Goal: Transaction & Acquisition: Purchase product/service

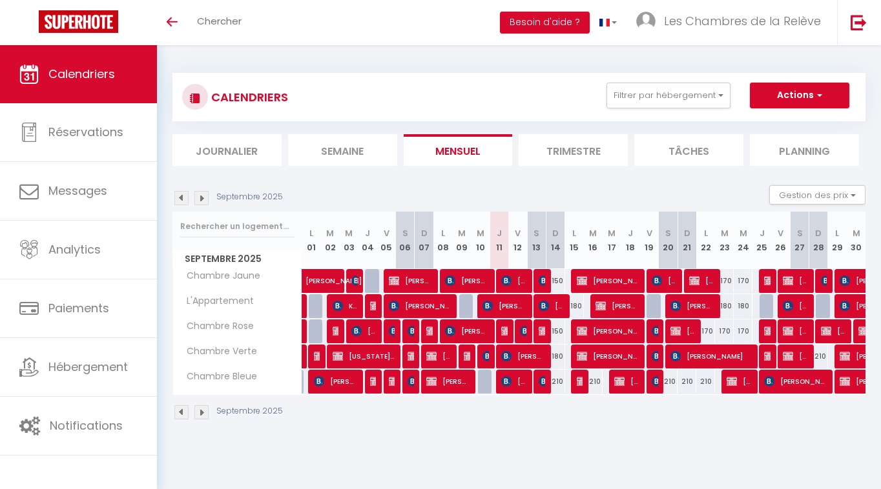
click at [484, 361] on img at bounding box center [487, 356] width 10 height 10
select select "OK"
select select "KO"
select select "0"
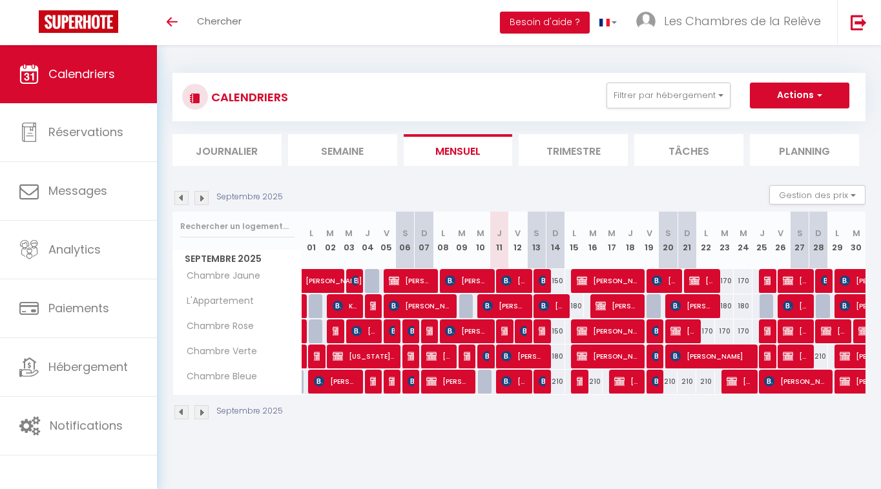
select select "1"
select select
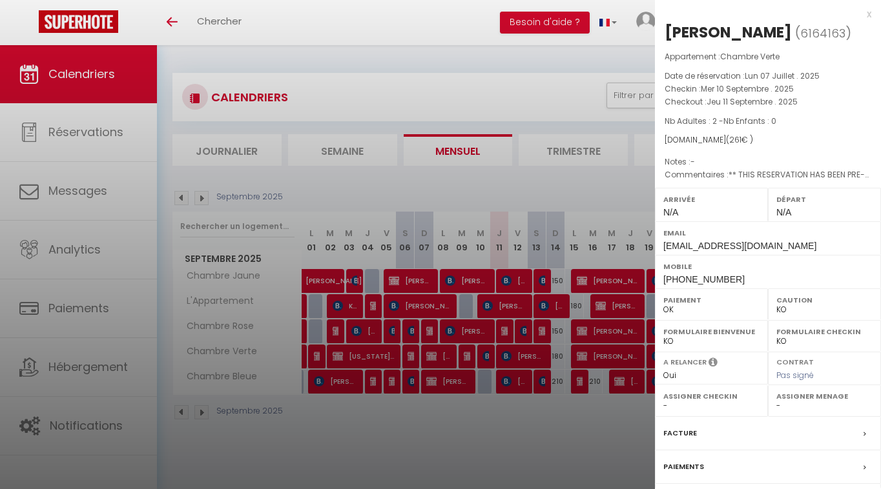
click at [470, 361] on div at bounding box center [440, 244] width 881 height 489
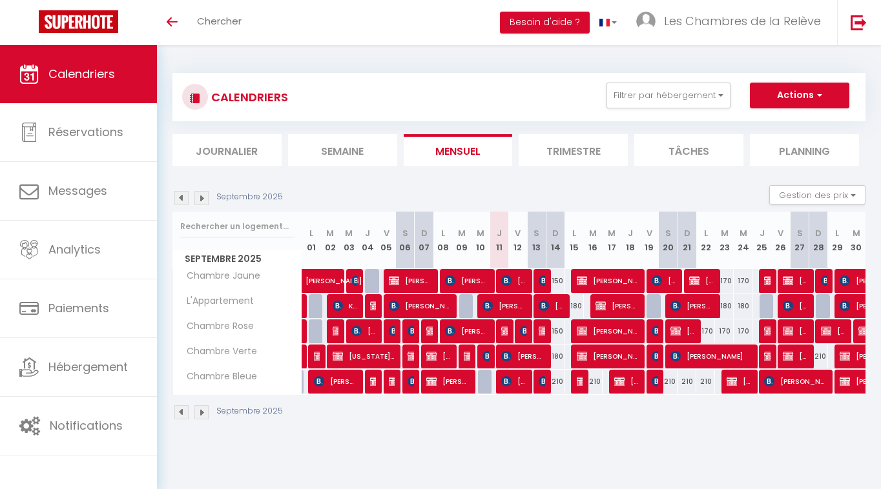
click at [467, 358] on img at bounding box center [469, 356] width 10 height 10
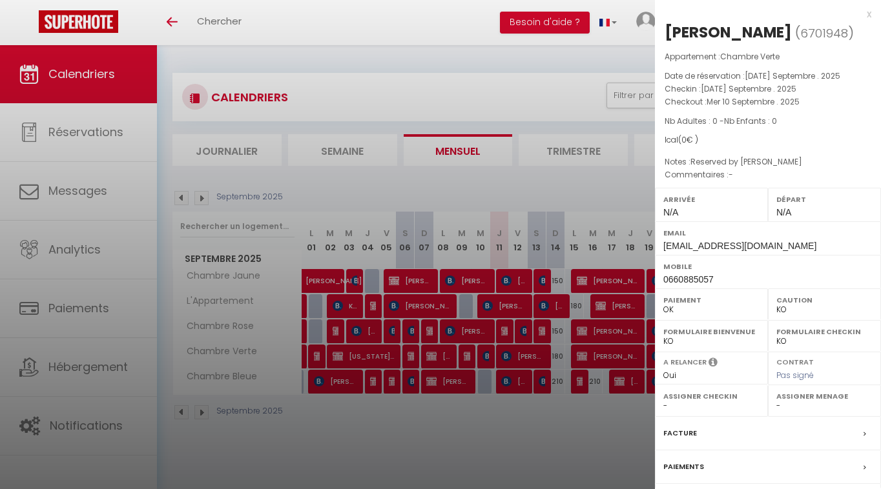
click at [551, 421] on div at bounding box center [440, 244] width 881 height 489
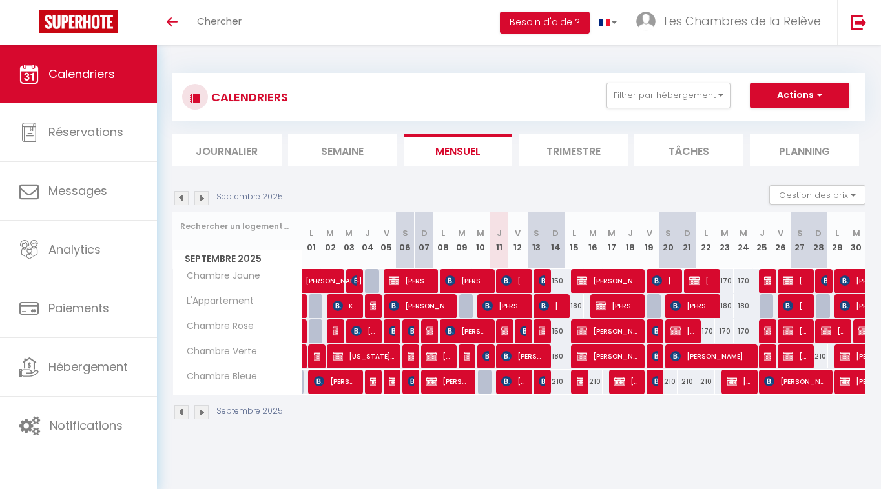
click at [438, 356] on span "[PERSON_NAME]" at bounding box center [438, 356] width 25 height 25
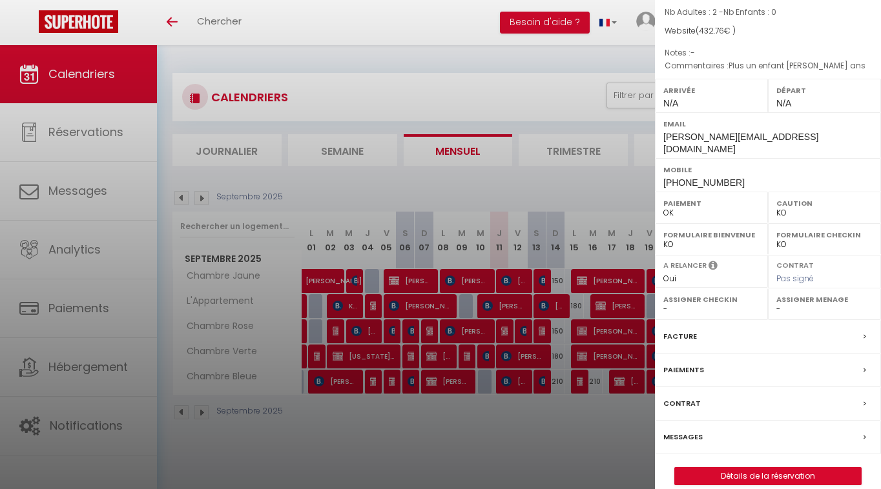
scroll to position [108, 0]
click at [680, 331] on label "Facture" at bounding box center [680, 338] width 34 height 14
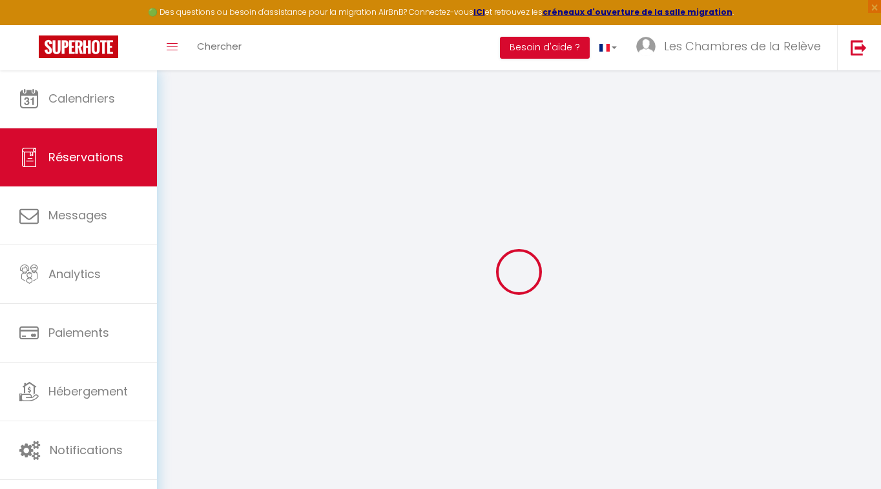
select select "taxes"
select select
checkbox input "false"
select select
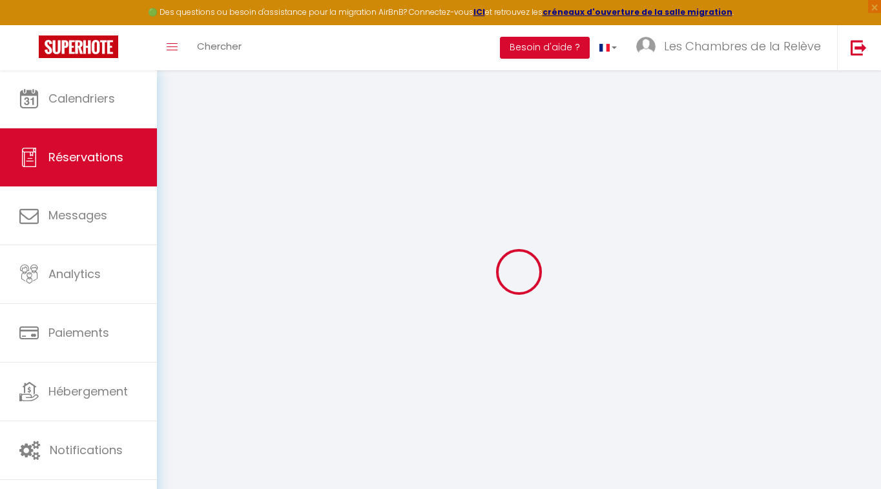
select select
checkbox input "false"
type textarea "Plus un enfant [PERSON_NAME] ans"
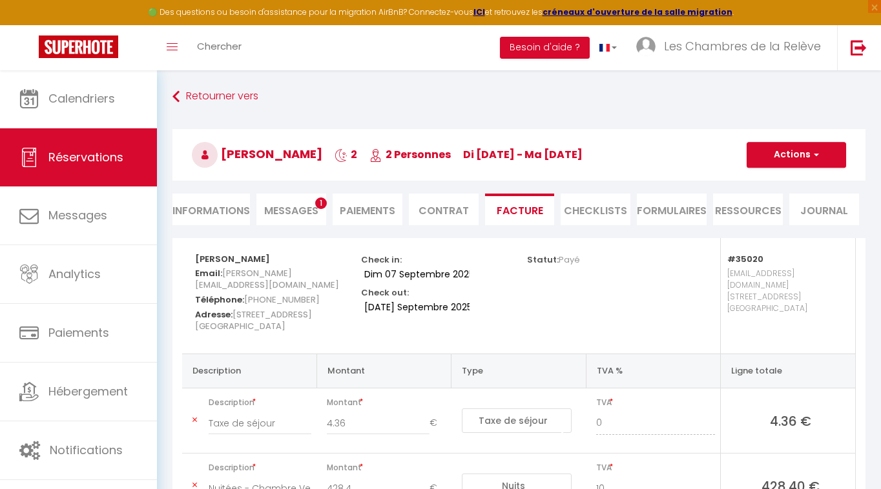
click at [786, 150] on button "Actions" at bounding box center [795, 155] width 99 height 26
click at [781, 218] on link "Envoyer la facture" at bounding box center [786, 217] width 108 height 17
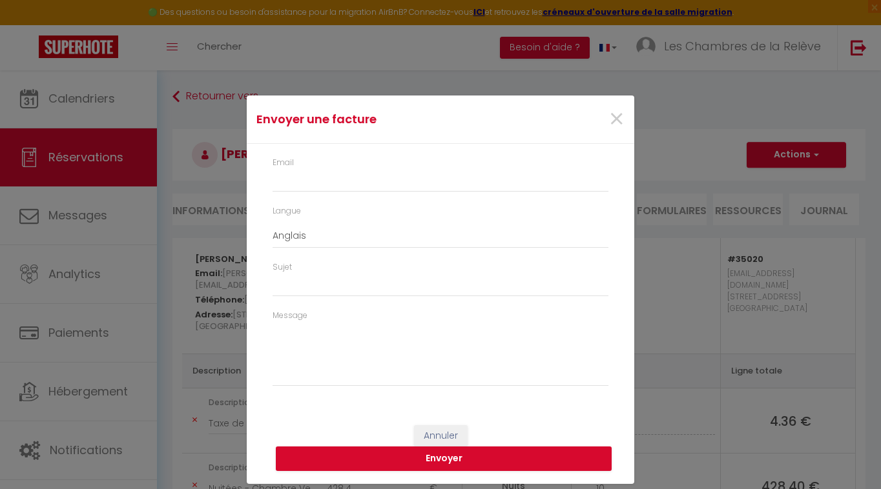
type input "[PERSON_NAME][EMAIL_ADDRESS][DOMAIN_NAME]"
type input "Your invoice 6045025 - Chambre Verte"
type textarea "Hi, Here is the link to download your invoice: [URL][DOMAIN_NAME] Reservation d…"
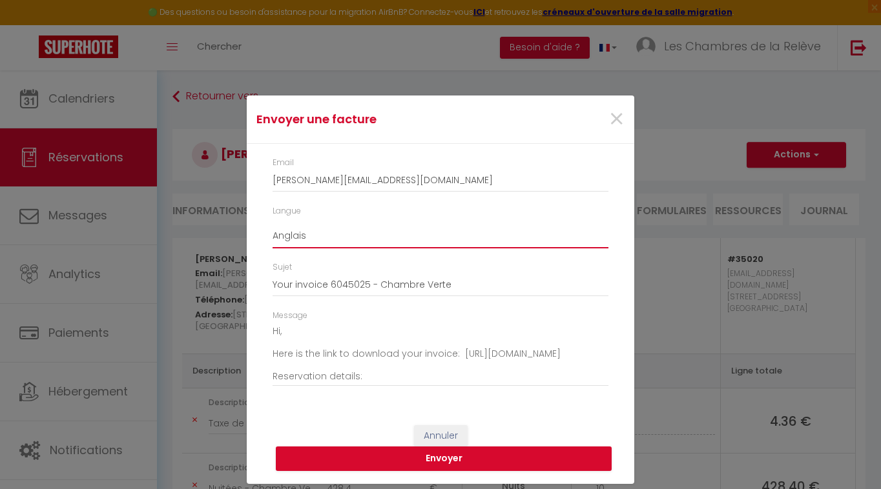
select select "fr"
type input "Votre facture 6045025 - Chambre Verte"
type textarea "Bonjour, Voici le lien pour télécharger votre facture : [URL][DOMAIN_NAME] Déta…"
click at [397, 460] on button "Envoyer" at bounding box center [444, 459] width 336 height 25
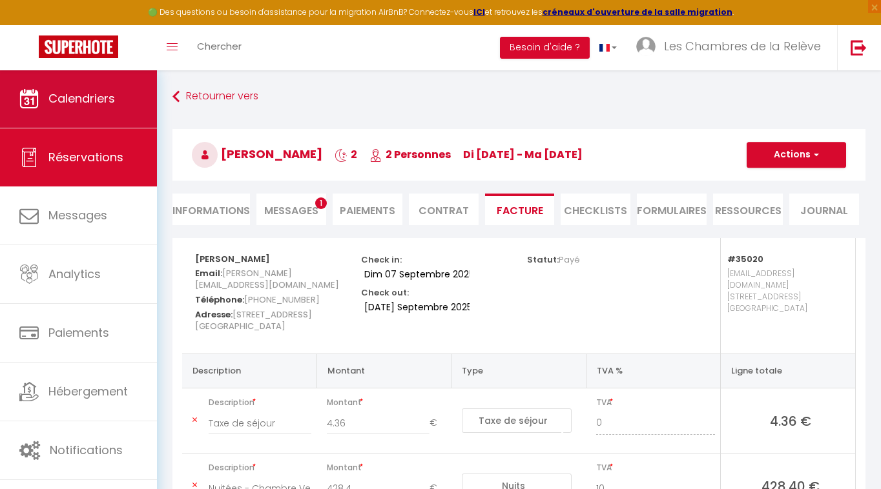
click at [76, 99] on span "Calendriers" at bounding box center [81, 98] width 67 height 16
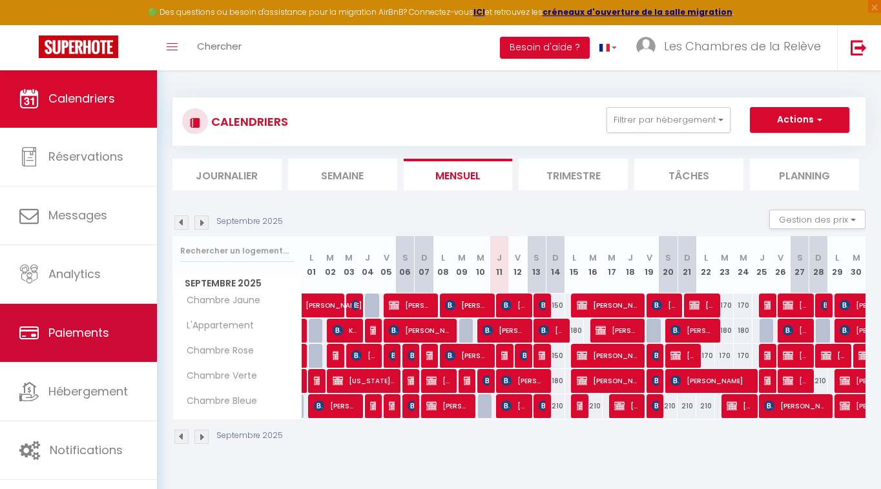
click at [32, 339] on icon at bounding box center [28, 332] width 19 height 19
select select "2"
select select "0"
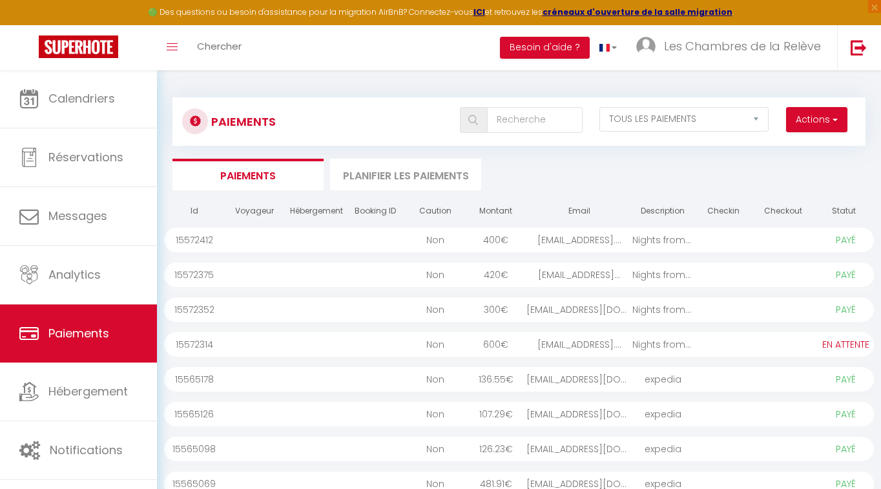
click at [824, 125] on button "Actions" at bounding box center [816, 120] width 61 height 26
click at [804, 143] on link "Créer nouveau lien paiement" at bounding box center [767, 147] width 159 height 17
select select
select select "other"
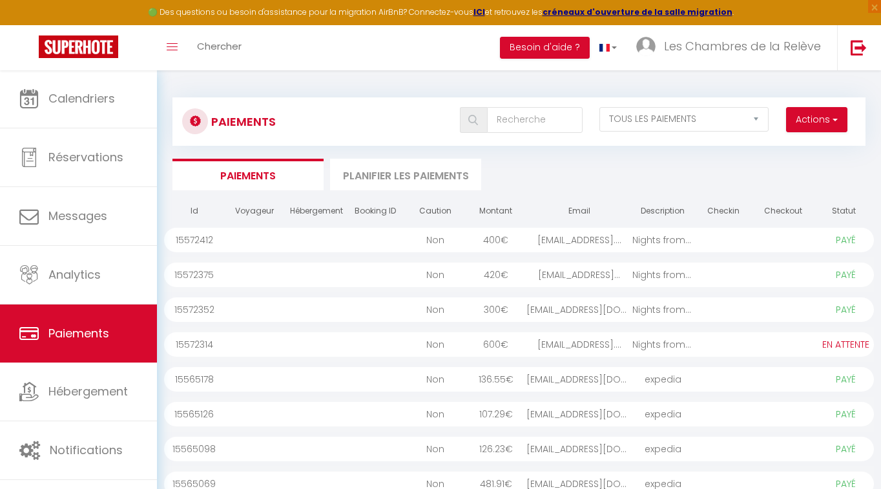
select select "7918"
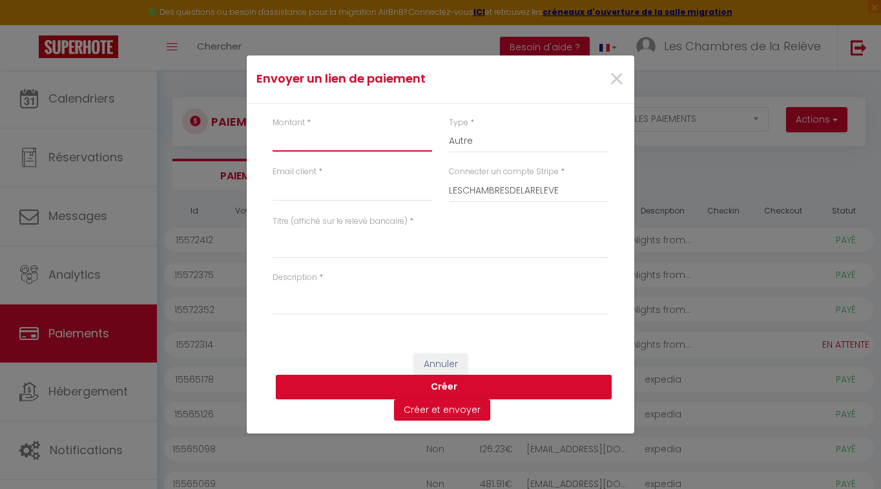
click at [320, 136] on input "Montant" at bounding box center [351, 139] width 159 height 23
type input "720"
select select "nights"
click at [369, 192] on input "Email client" at bounding box center [351, 189] width 159 height 23
paste input "[PERSON_NAME][EMAIL_ADDRESS][DOMAIN_NAME]"
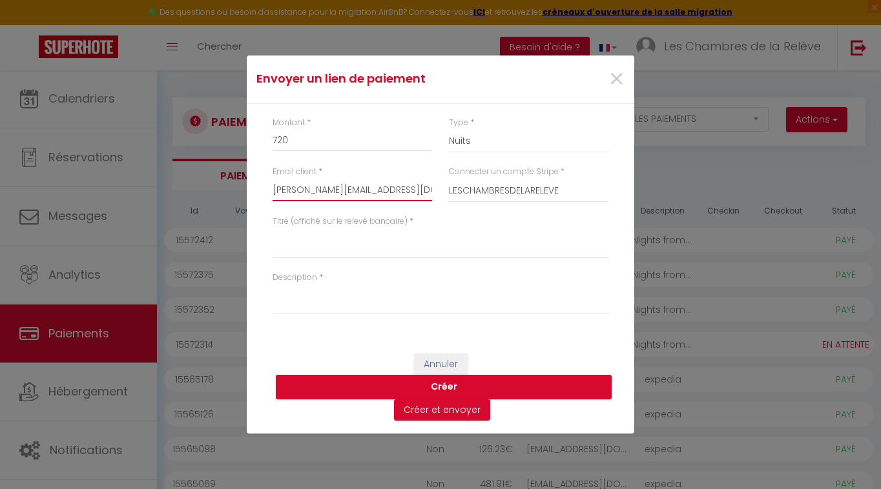
type input "[PERSON_NAME][EMAIL_ADDRESS][DOMAIN_NAME]"
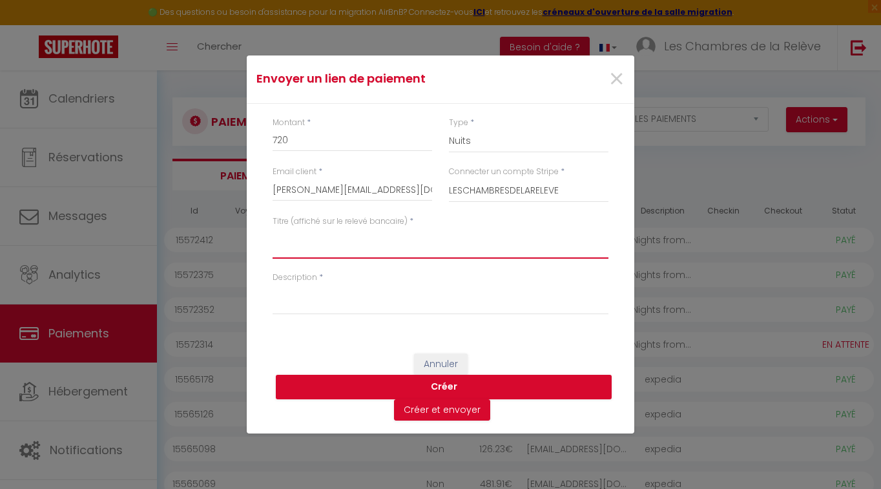
click at [328, 251] on textarea "Titre (affiché sur le relevé bancaire)" at bounding box center [440, 243] width 336 height 31
type textarea "Les Chambres de la Relève"
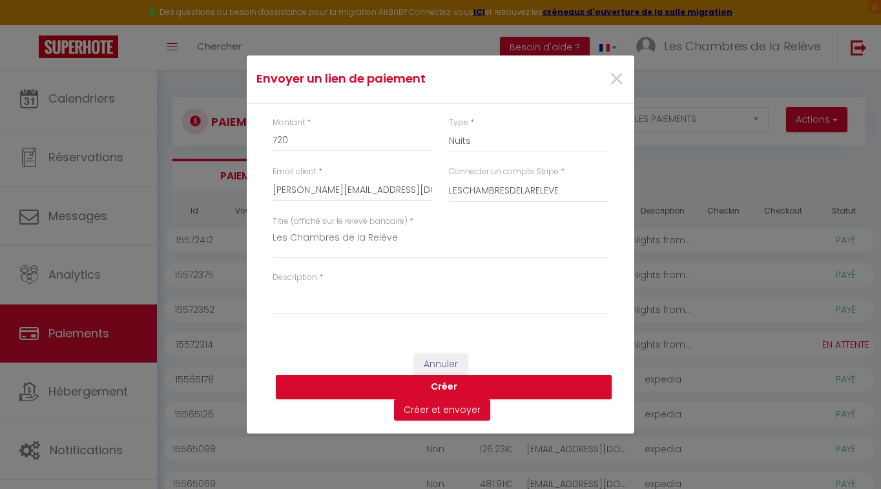
click at [316, 318] on div "Description *" at bounding box center [440, 300] width 353 height 56
click at [322, 303] on textarea "Description" at bounding box center [440, 299] width 336 height 31
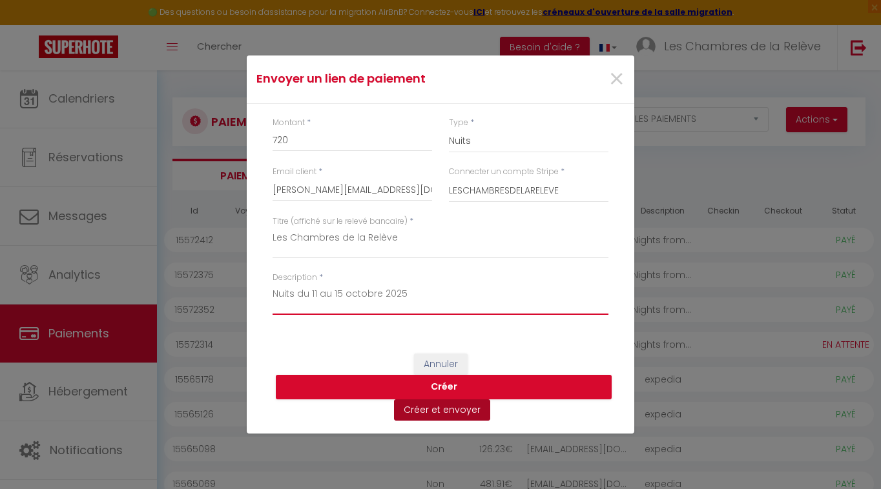
type textarea "Nuits du 11 au 15 octobre 2025"
click at [433, 415] on button "Créer et envoyer" at bounding box center [442, 411] width 96 height 22
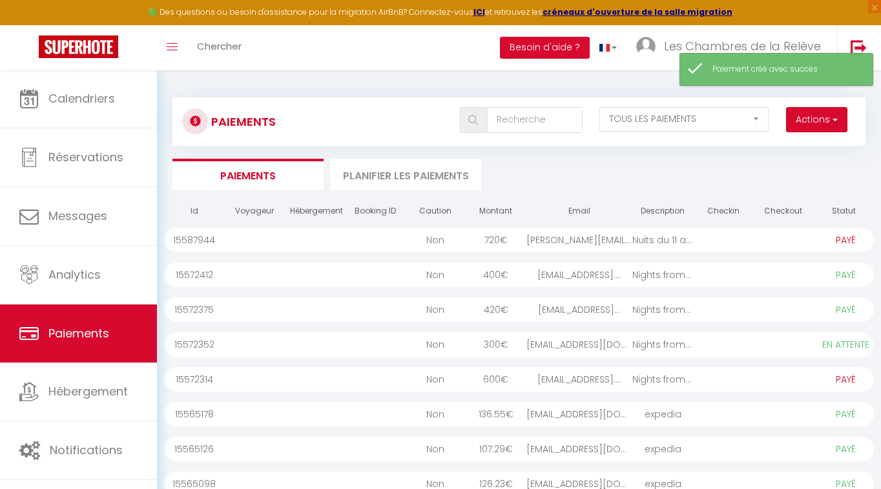
click at [707, 236] on div at bounding box center [723, 240] width 60 height 25
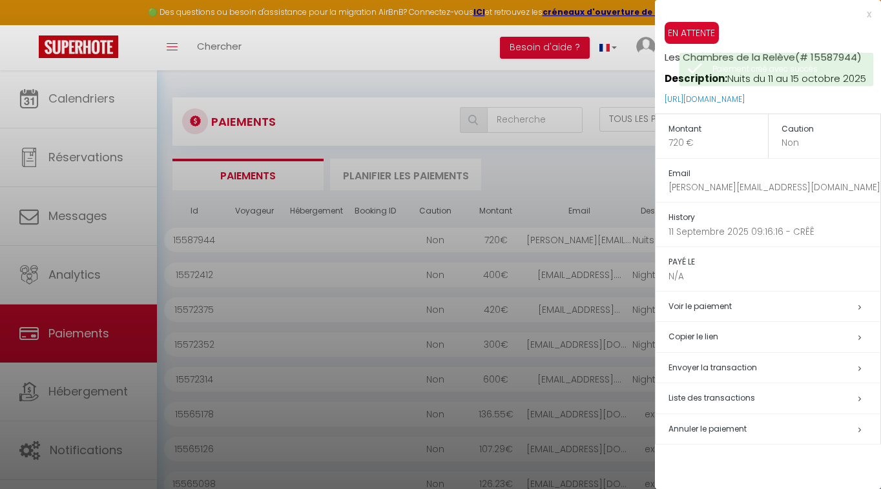
drag, startPoint x: 834, startPoint y: 96, endPoint x: 660, endPoint y: 99, distance: 173.7
click at [660, 99] on div "EN ATTENTE Les Chambres de la Relève (# 15587944) Description: Nuits du 11 au 1…" at bounding box center [768, 68] width 226 height 92
copy link "[URL][DOMAIN_NAME]"
click at [471, 81] on div at bounding box center [440, 244] width 881 height 489
